Goal: Task Accomplishment & Management: Use online tool/utility

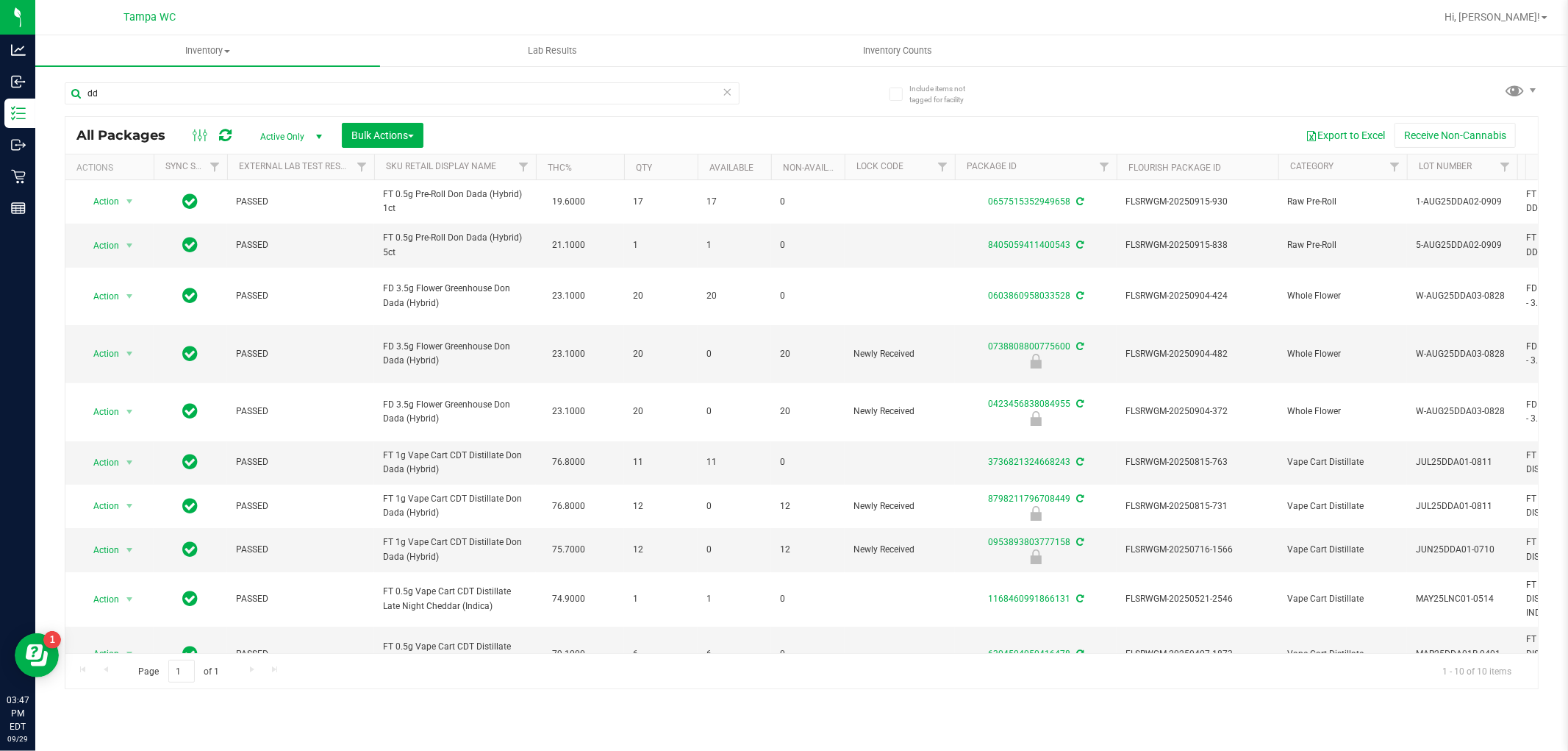
type input "d"
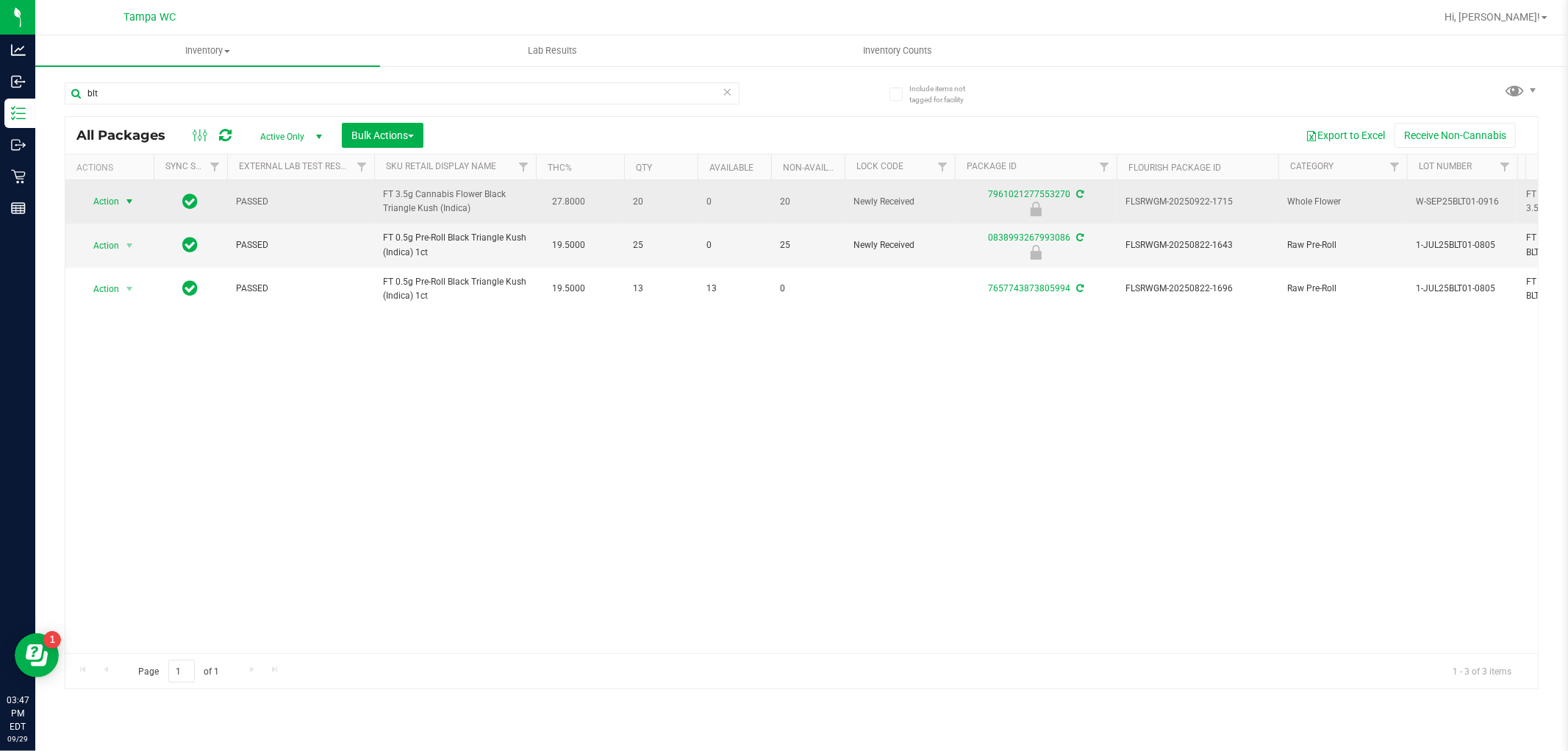
type input "blt"
click at [110, 207] on span "Action" at bounding box center [100, 201] width 40 height 20
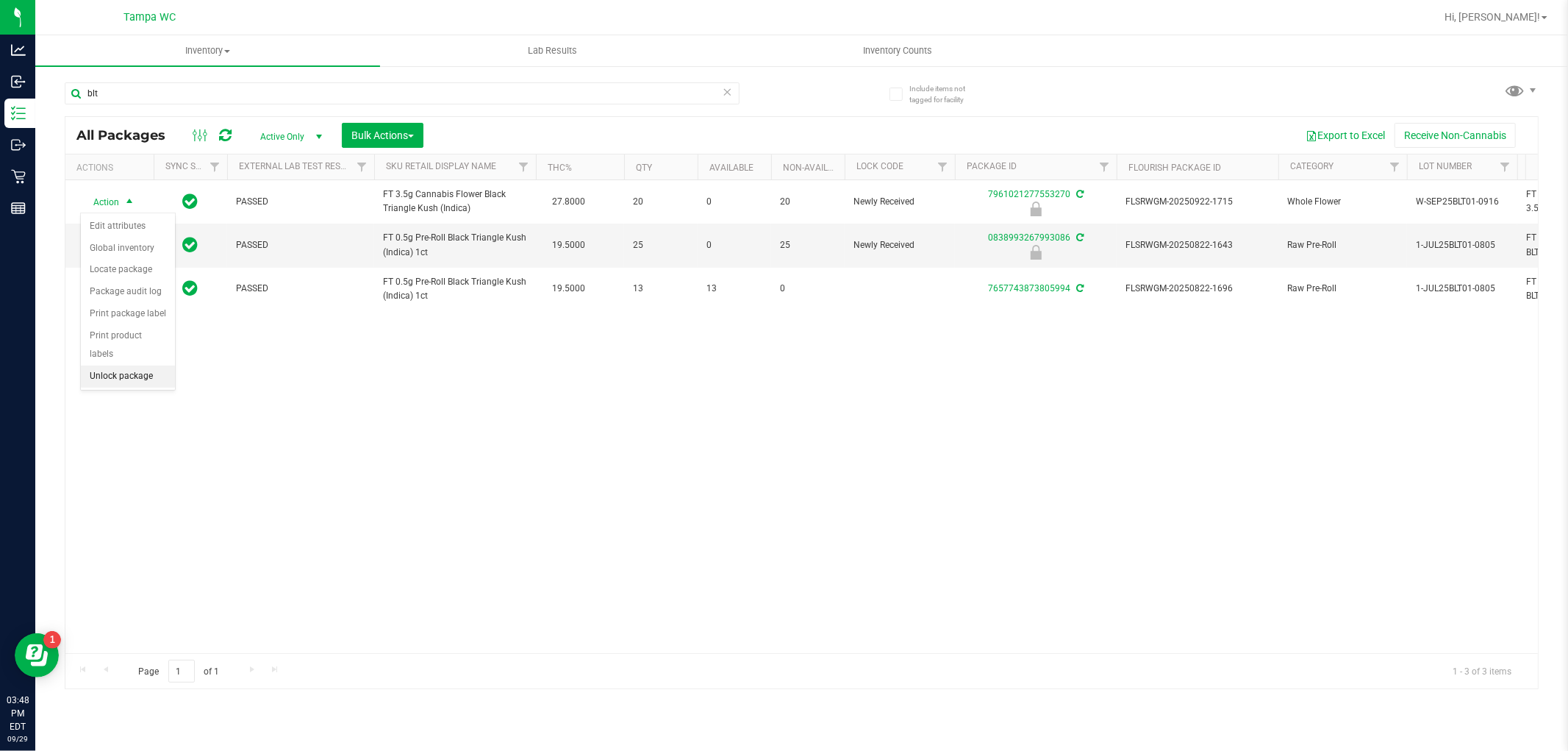
click at [157, 377] on li "Unlock package" at bounding box center [127, 376] width 94 height 22
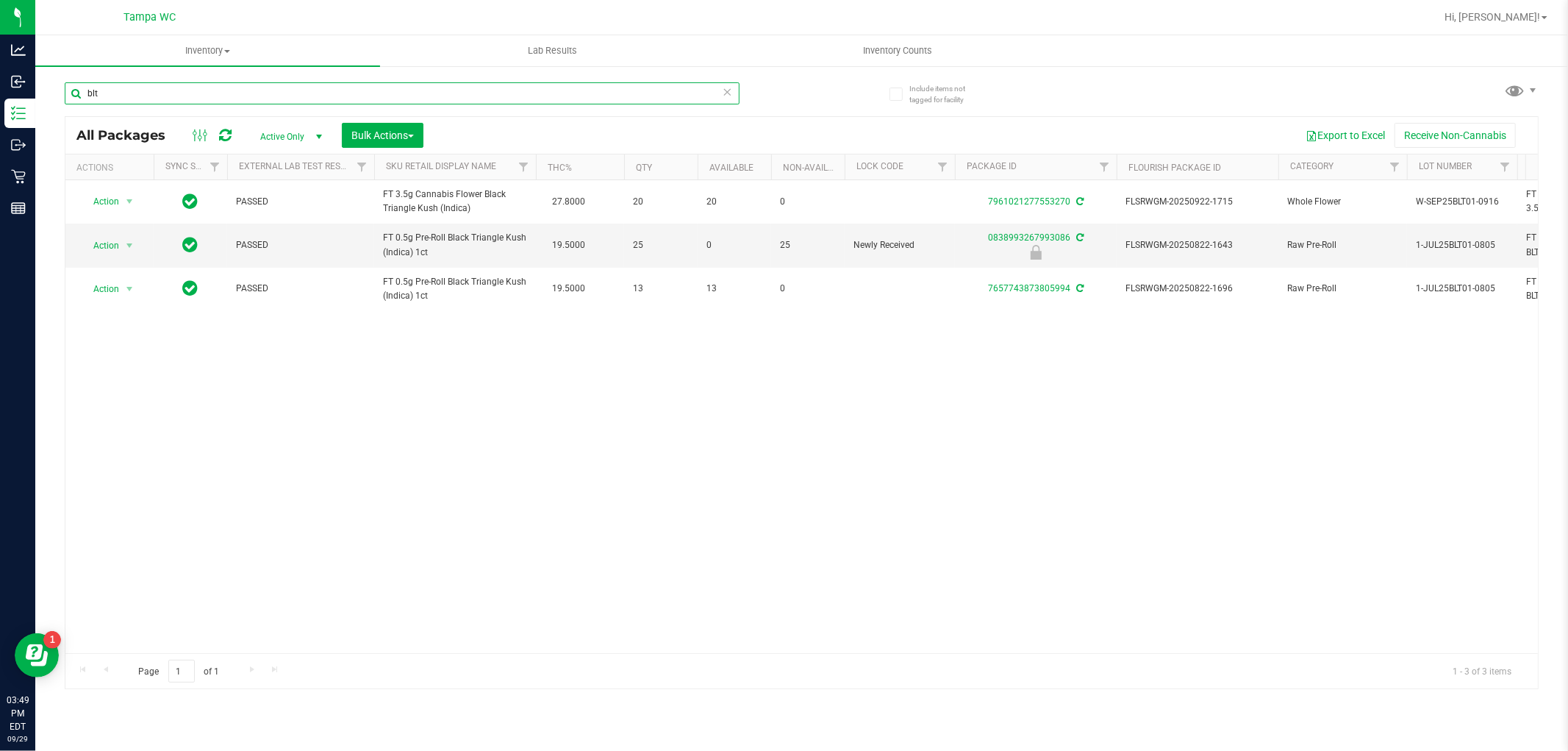
click at [141, 92] on input "blt" at bounding box center [402, 93] width 675 height 22
type input "b"
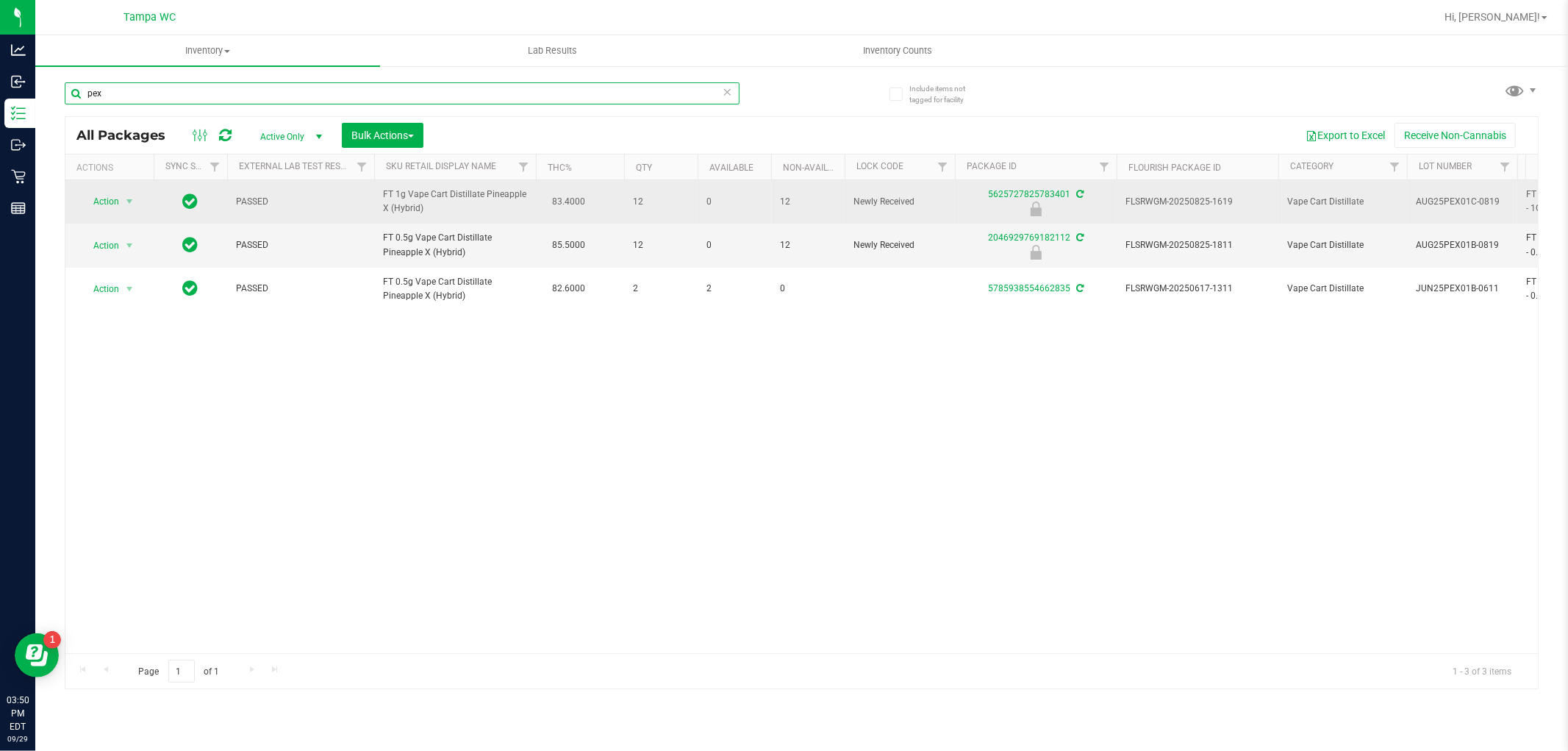
type input "pex"
click at [100, 199] on span "Action" at bounding box center [100, 201] width 40 height 20
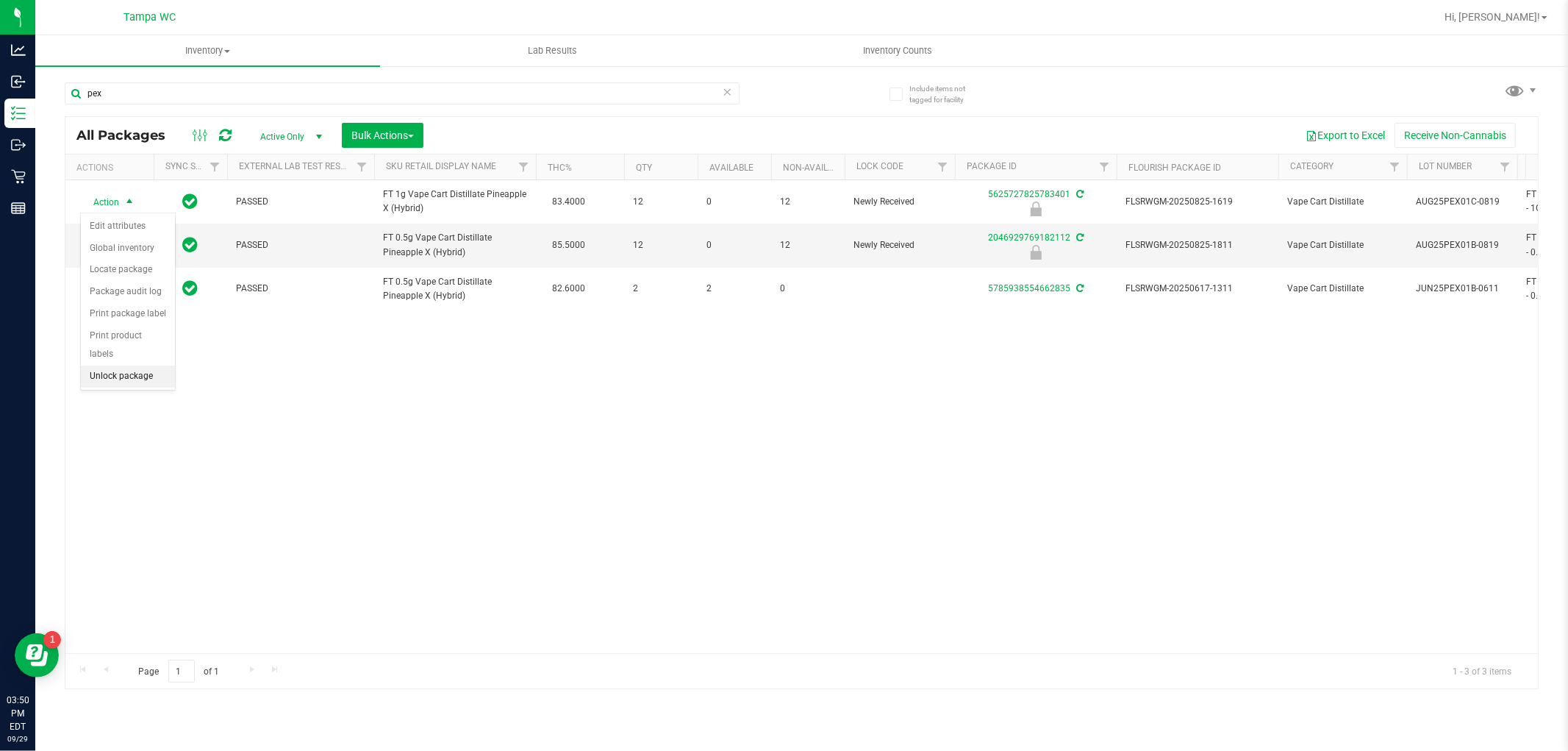
click at [90, 378] on li "Unlock package" at bounding box center [127, 376] width 94 height 22
click at [724, 90] on icon at bounding box center [727, 91] width 11 height 17
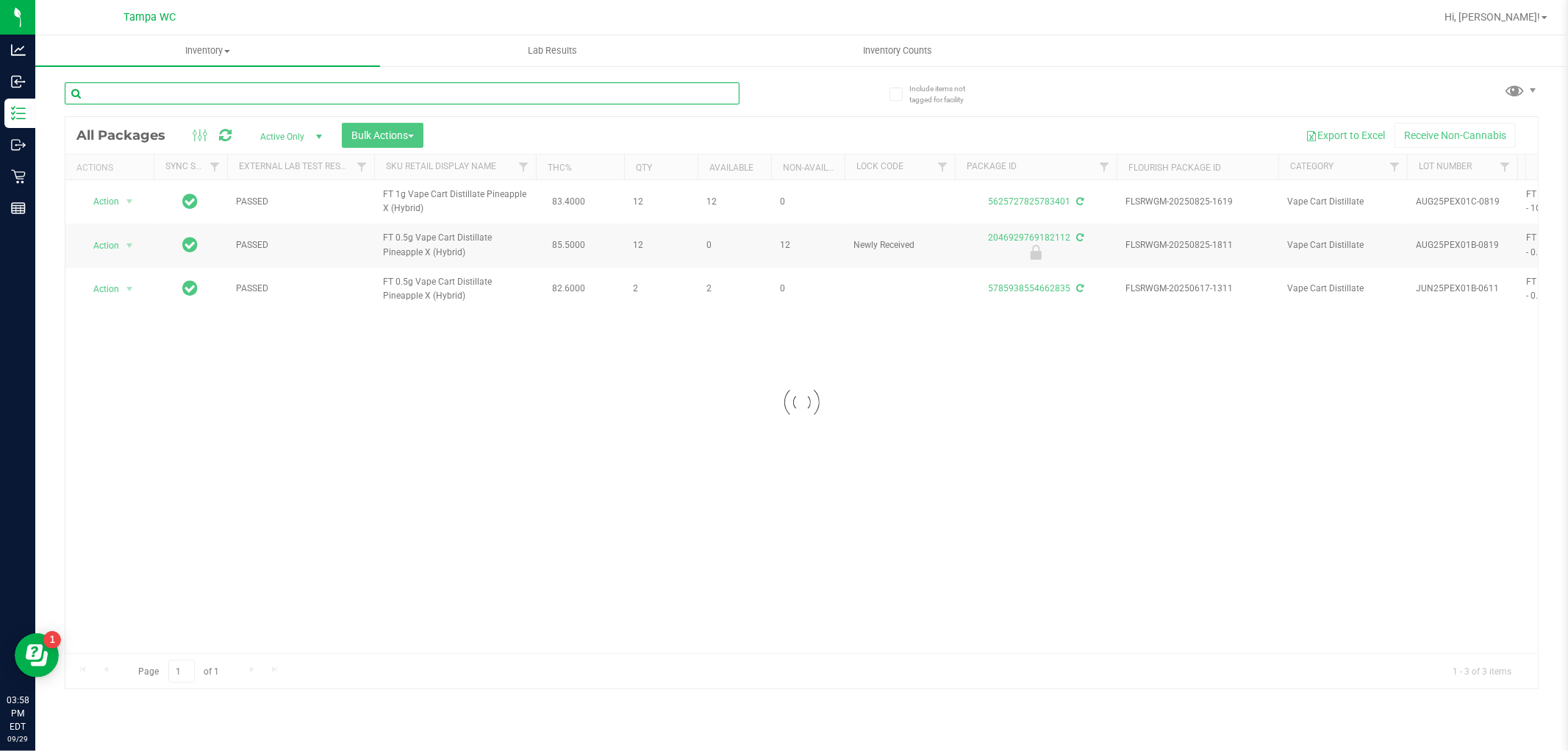
click at [717, 93] on input "text" at bounding box center [402, 93] width 675 height 22
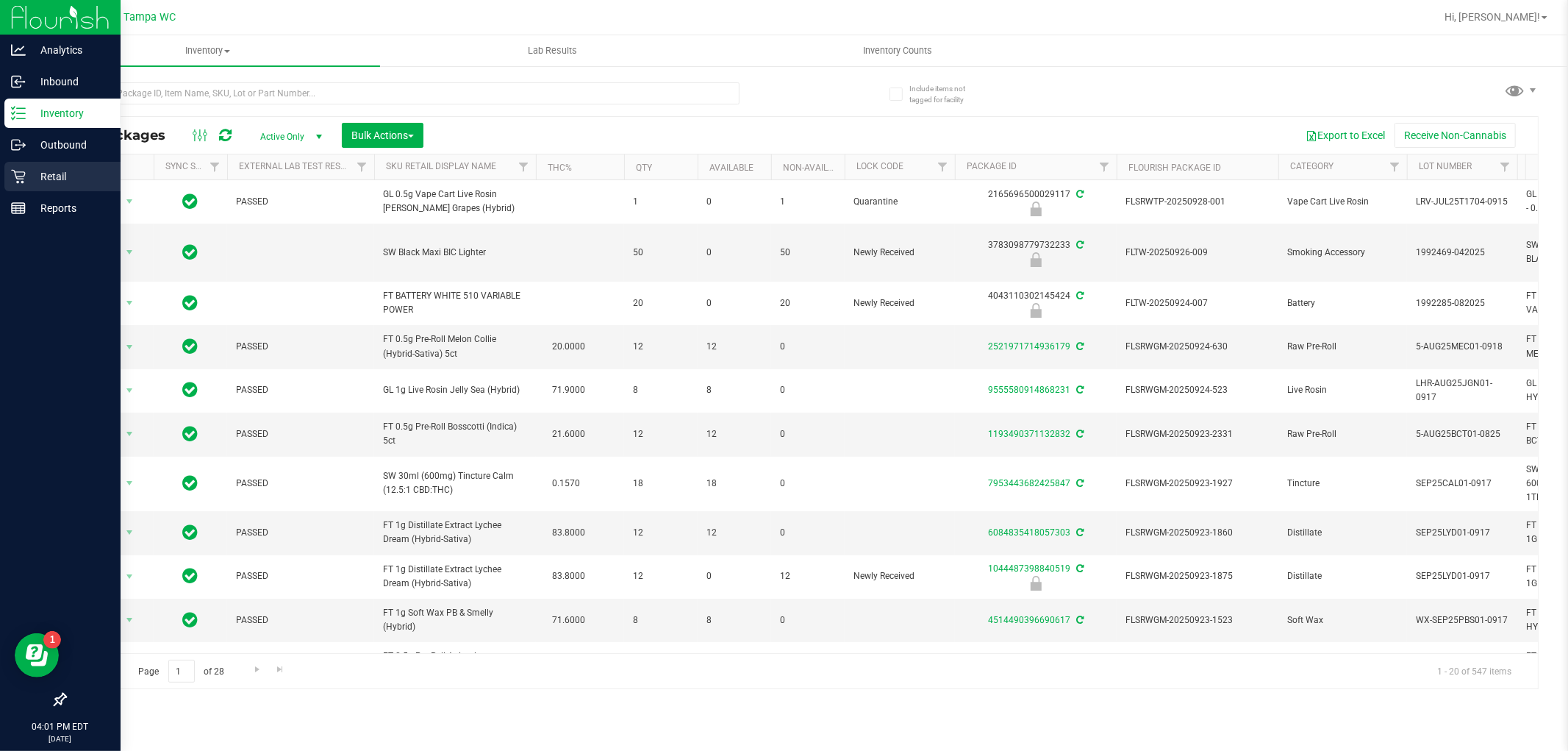
click at [38, 177] on p "Retail" at bounding box center [70, 176] width 88 height 17
